Goal: Task Accomplishment & Management: Manage account settings

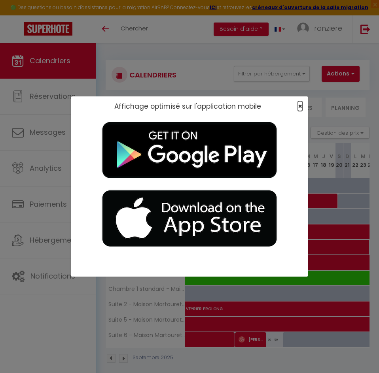
click at [298, 107] on span "×" at bounding box center [300, 106] width 4 height 10
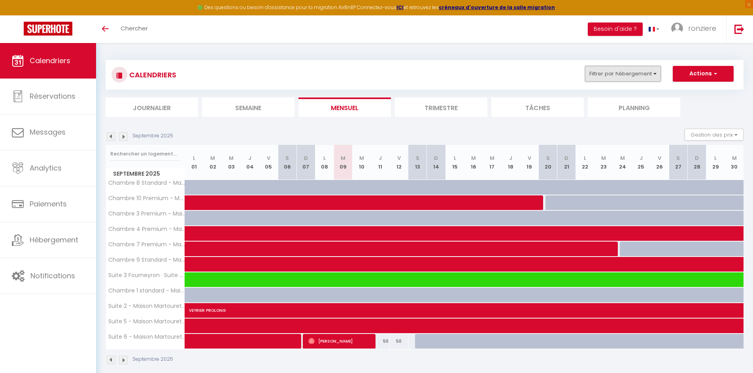
click at [378, 70] on button "Filtrer par hébergement" at bounding box center [623, 74] width 76 height 16
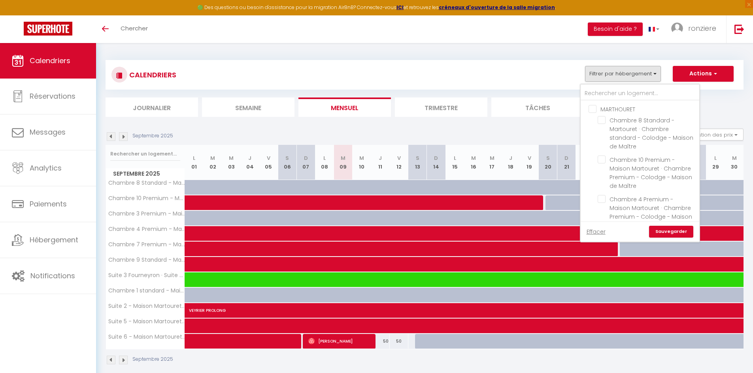
click at [378, 107] on input "MARTHOURET" at bounding box center [647, 109] width 119 height 8
checkbox input "true"
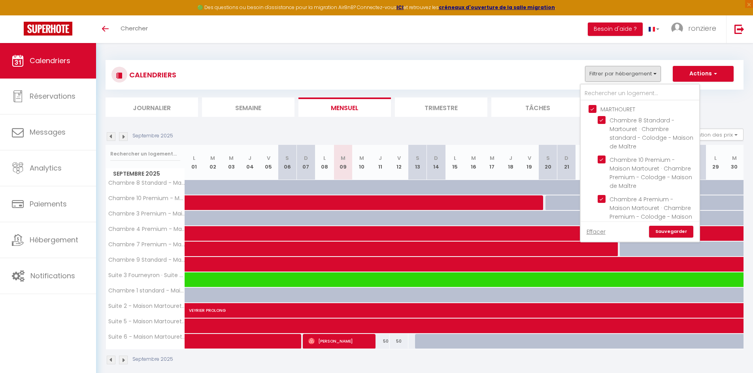
checkbox input "true"
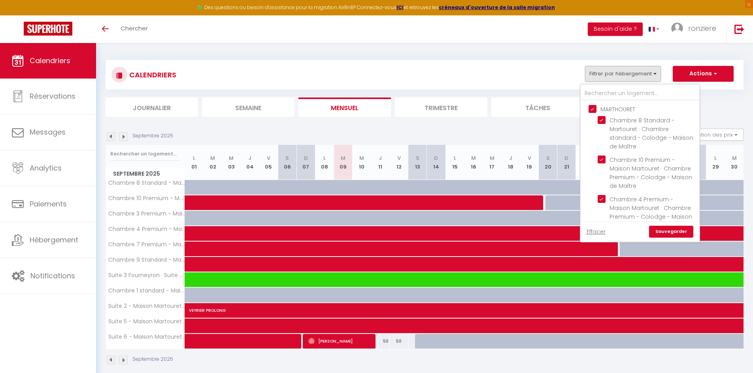
checkbox input "true"
checkbox input "false"
click at [378, 234] on link "Sauvegarder" at bounding box center [671, 232] width 44 height 12
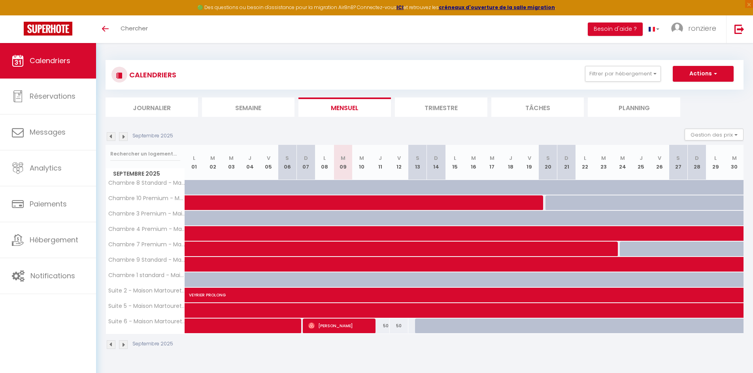
click at [110, 139] on img at bounding box center [111, 136] width 9 height 9
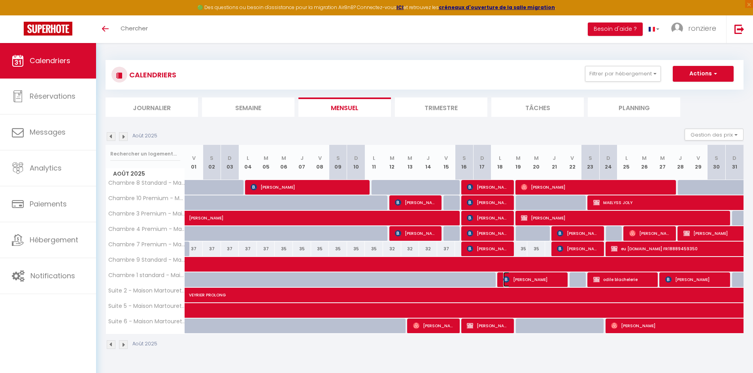
click at [378, 279] on span "[PERSON_NAME]" at bounding box center [533, 279] width 60 height 15
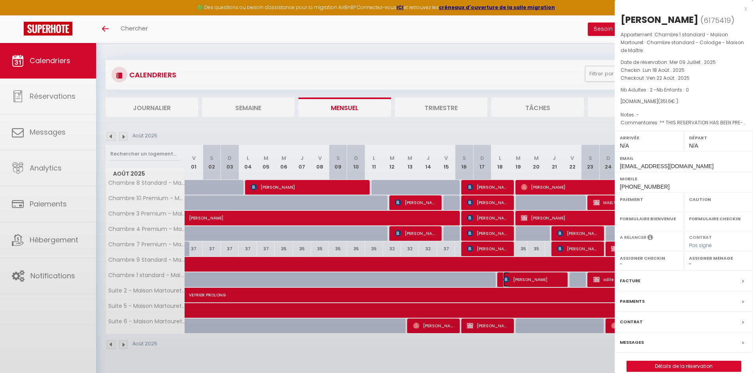
select select "OK"
select select "0"
select select "1"
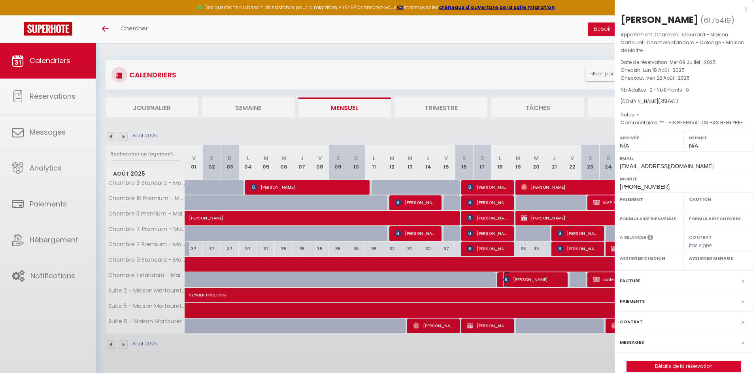
select select
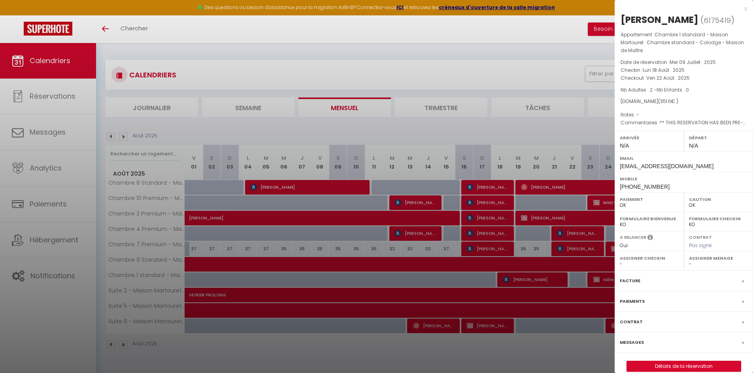
click at [378, 279] on div at bounding box center [376, 186] width 753 height 373
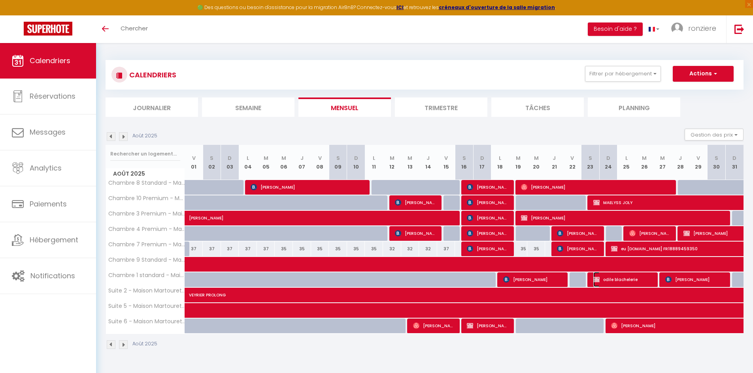
click at [378, 279] on span "odile blachelerie" at bounding box center [623, 279] width 60 height 15
select select "KO"
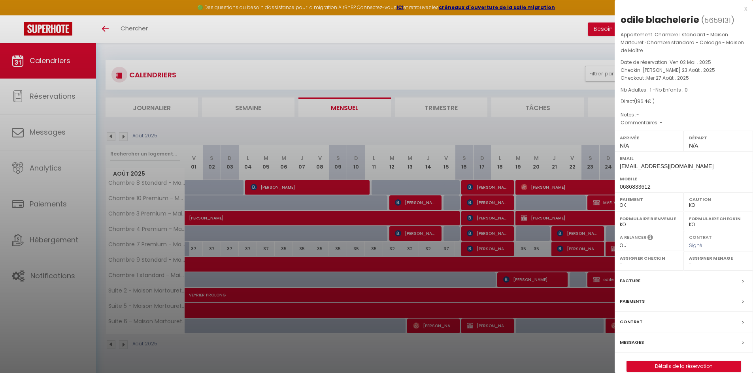
click at [378, 299] on label "Paiements" at bounding box center [632, 302] width 25 height 8
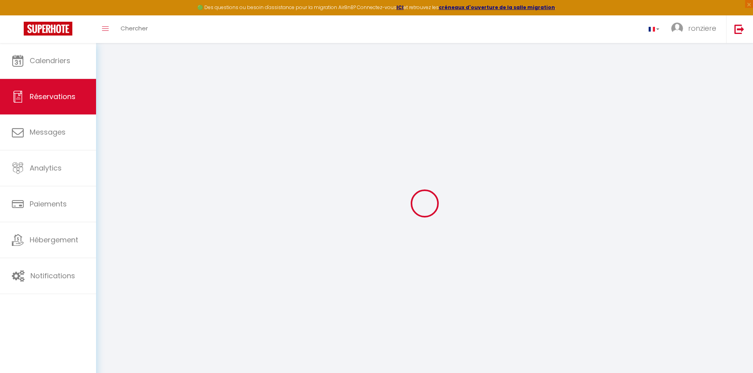
select select
checkbox input "false"
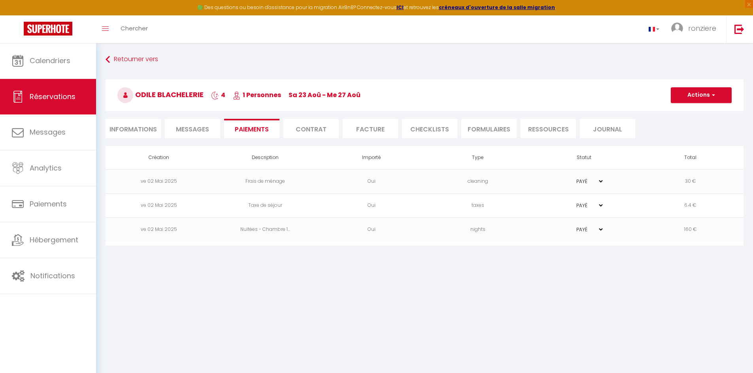
click at [140, 126] on li "Informations" at bounding box center [132, 128] width 55 height 19
select select
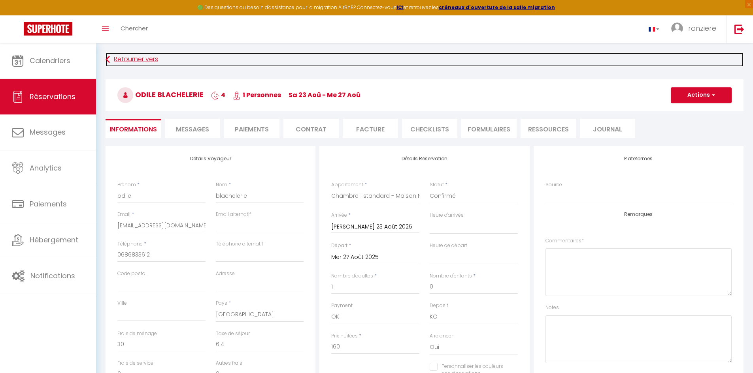
click at [126, 58] on link "Retourner vers" at bounding box center [424, 60] width 638 height 14
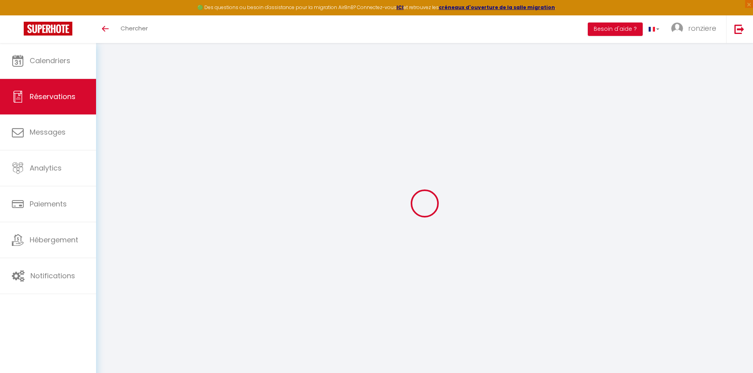
select select
checkbox input "false"
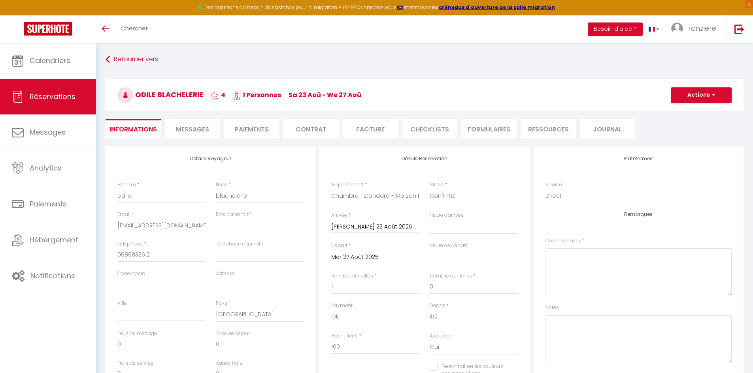
select select
checkbox input "false"
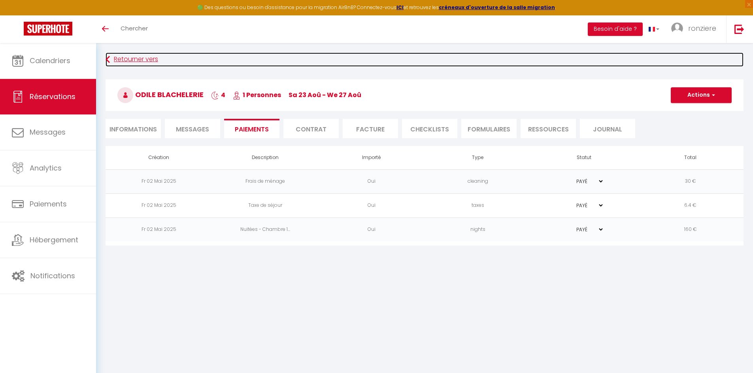
click at [128, 59] on link "Retourner vers" at bounding box center [424, 60] width 638 height 14
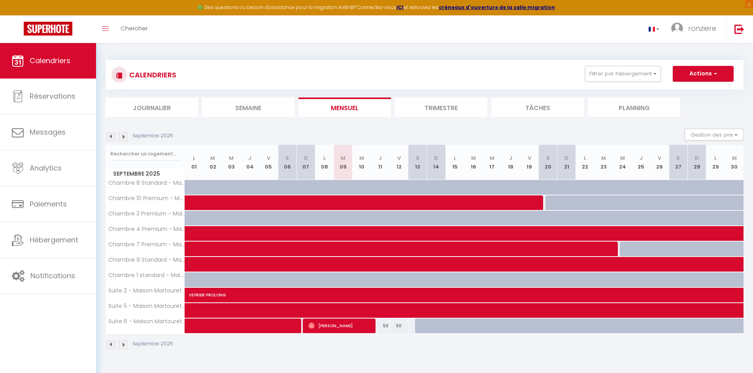
click at [109, 139] on img at bounding box center [111, 136] width 9 height 9
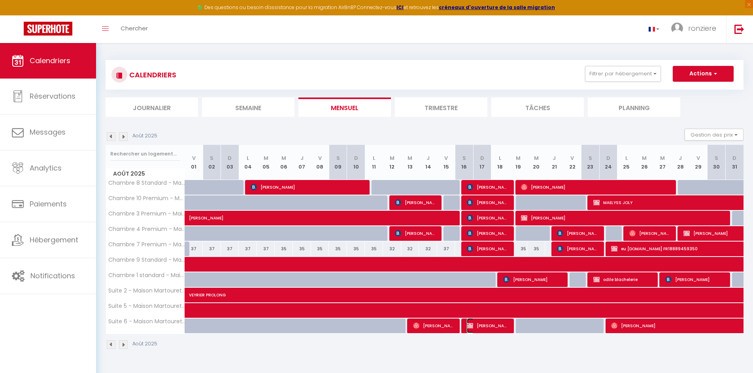
click at [493, 324] on span "[PERSON_NAME] book 6 à la place 3" at bounding box center [488, 325] width 42 height 15
select select "OK"
select select "KO"
select select "0"
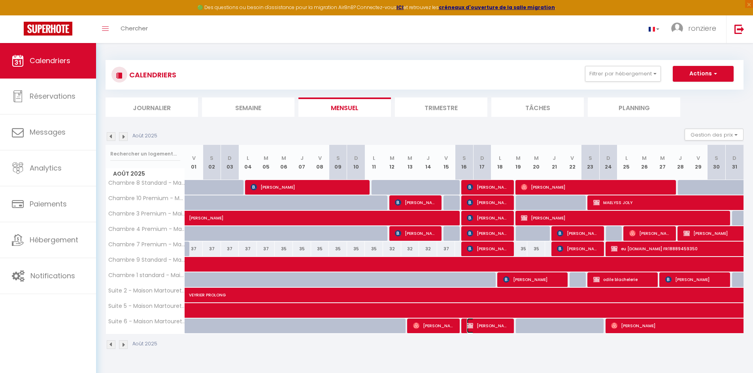
select select "1"
select select
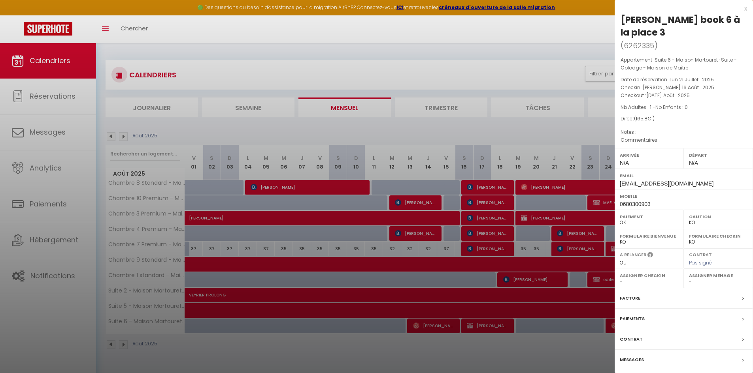
click at [746, 9] on div "x" at bounding box center [680, 8] width 132 height 9
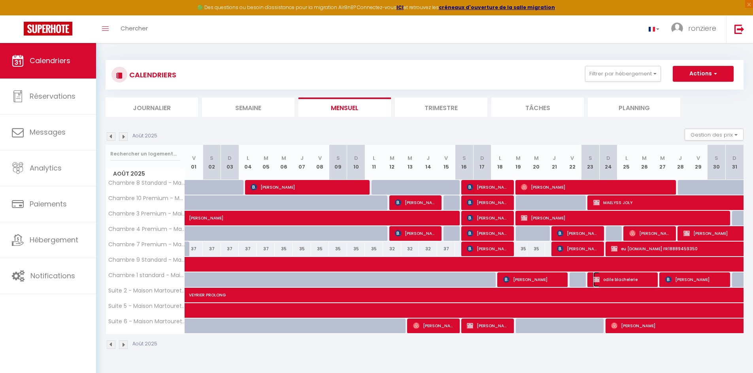
click at [603, 282] on span "odile blachelerie" at bounding box center [623, 279] width 60 height 15
